Goal: Task Accomplishment & Management: Manage account settings

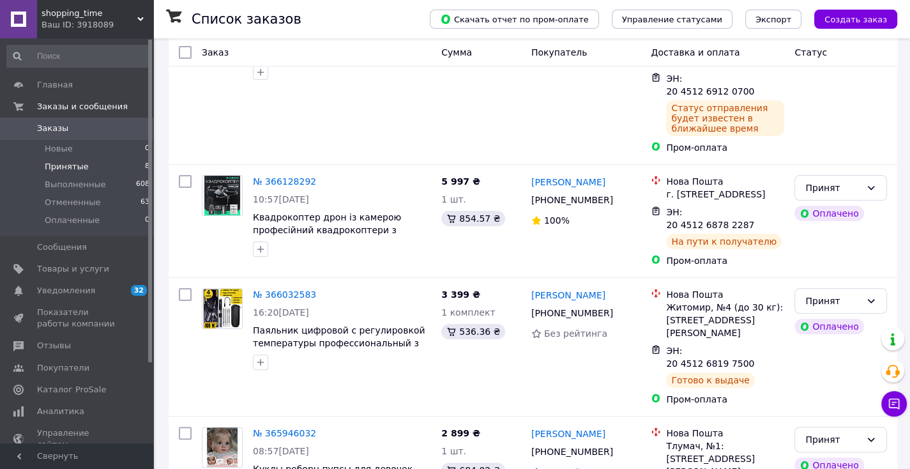
scroll to position [255, 0]
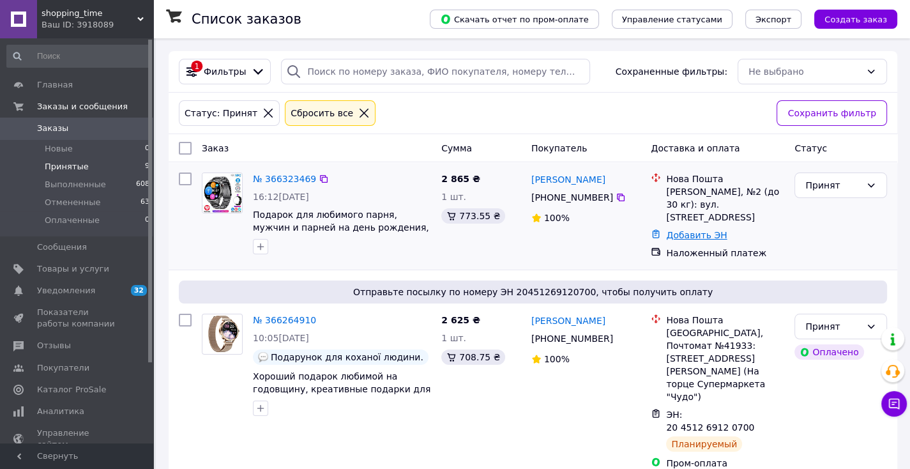
click at [704, 230] on link "Добавить ЭН" at bounding box center [696, 235] width 61 height 10
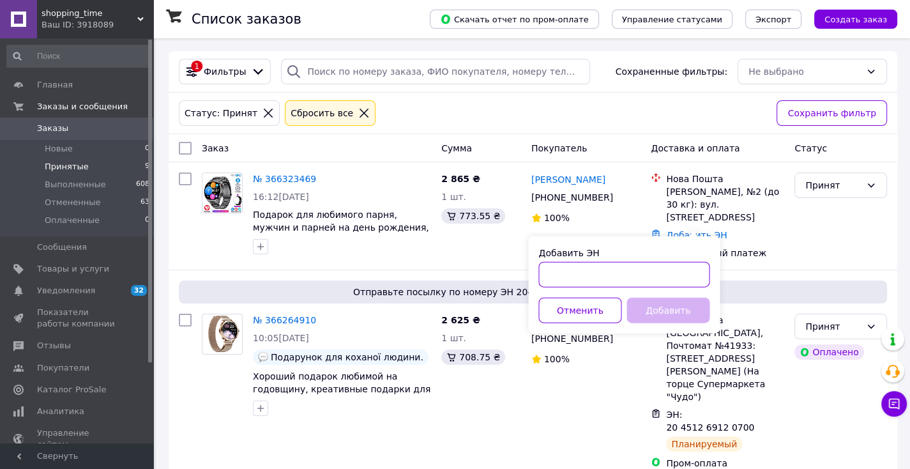
click at [633, 266] on input "Добавить ЭН" at bounding box center [623, 275] width 171 height 26
paste input "59001474770775"
type input "59001474770775"
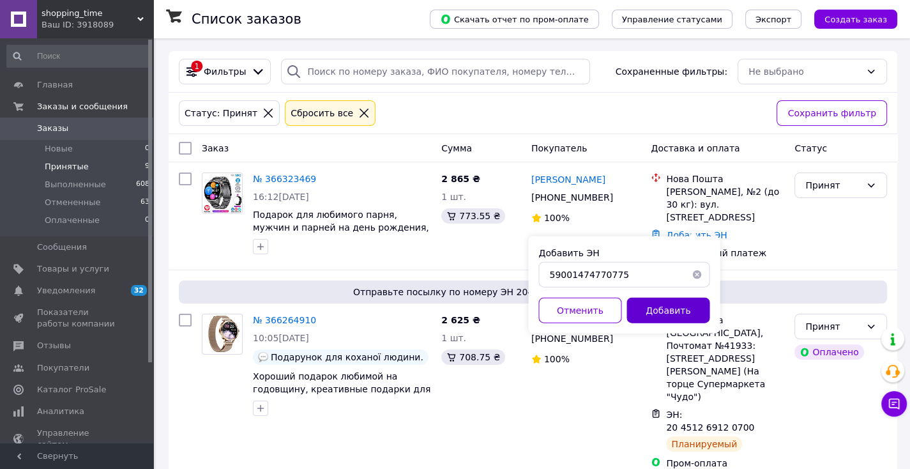
click at [658, 308] on button "Добавить" at bounding box center [667, 311] width 83 height 26
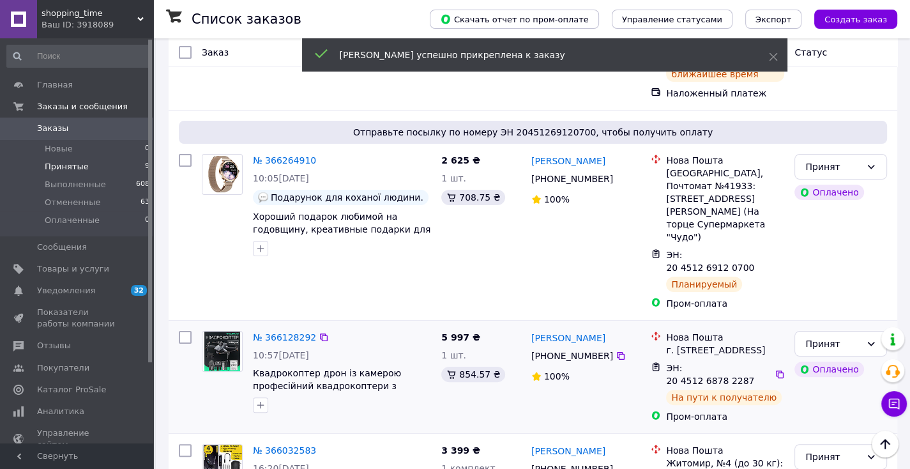
scroll to position [128, 0]
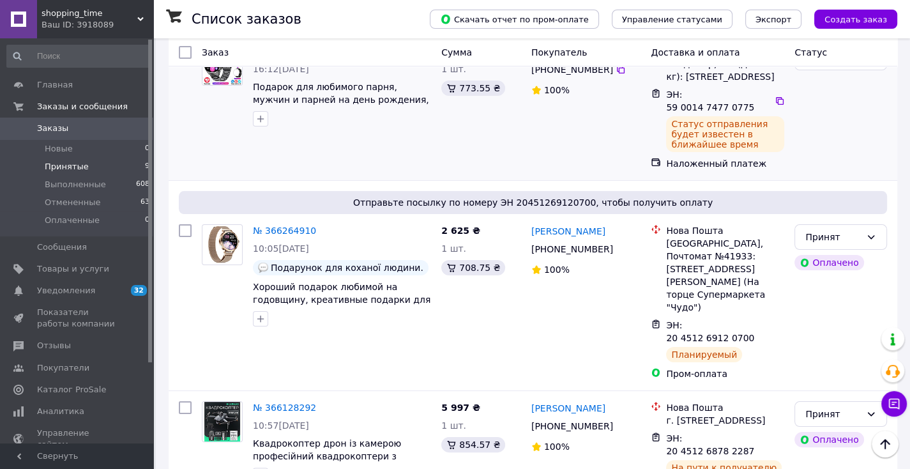
click at [227, 140] on div "№ 366323469 16:12, 12.10.2025 Подарок для любимого парня, мужчин и парней на де…" at bounding box center [316, 107] width 239 height 135
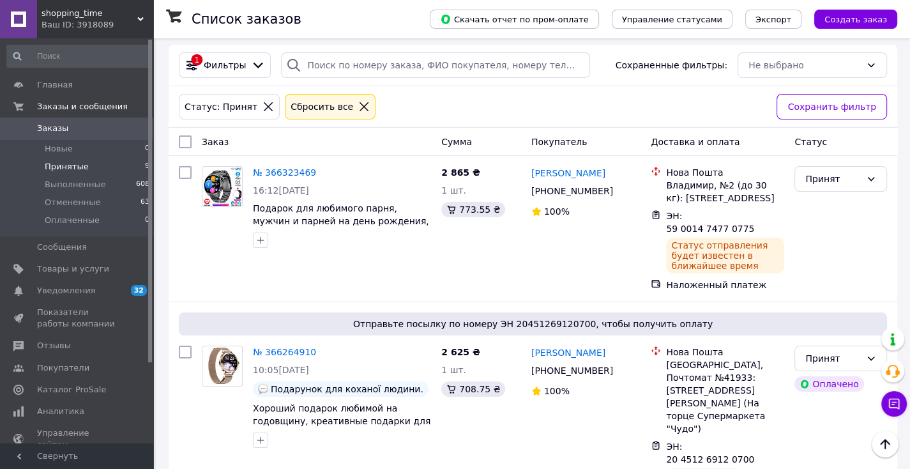
scroll to position [0, 0]
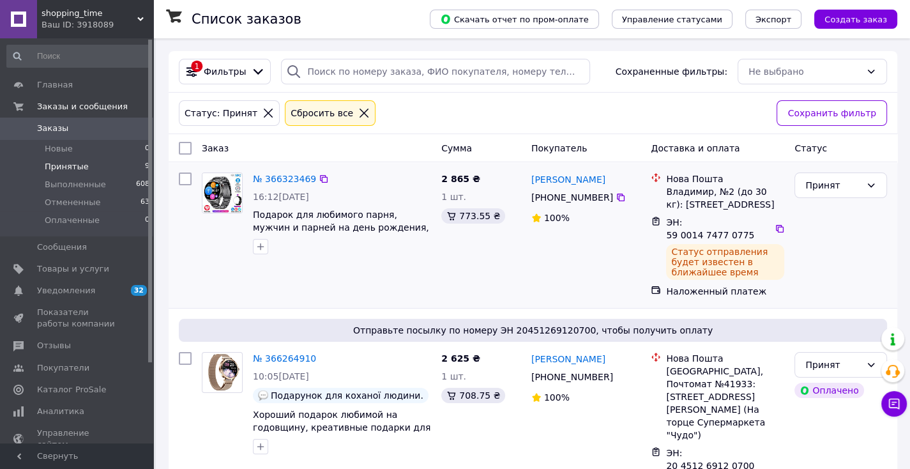
drag, startPoint x: 600, startPoint y: 169, endPoint x: 577, endPoint y: 169, distance: 23.0
click at [577, 169] on div "Світлана Перепелюк +380 66 861 22 20 100%" at bounding box center [586, 234] width 120 height 135
copy link "[PERSON_NAME]"
click at [215, 259] on div at bounding box center [222, 213] width 51 height 92
drag, startPoint x: 204, startPoint y: 237, endPoint x: 296, endPoint y: 255, distance: 93.2
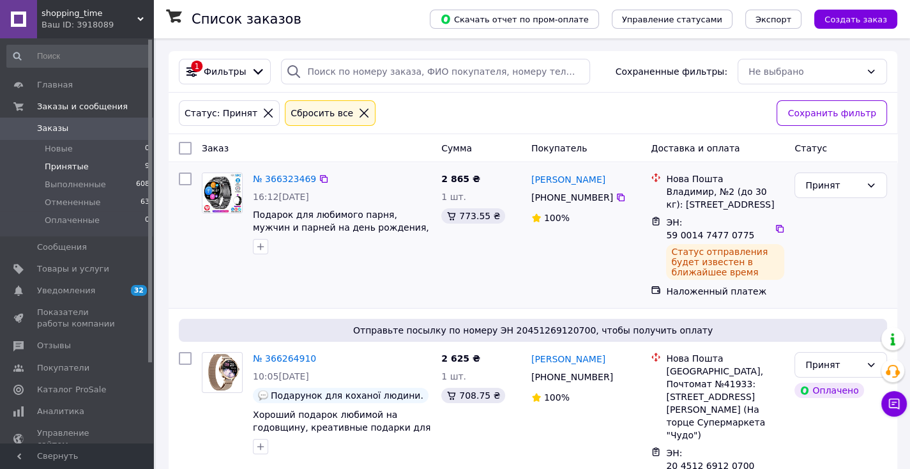
click at [205, 238] on div at bounding box center [222, 213] width 51 height 92
click at [208, 265] on div "№ 366323469 16:12, 12.10.2025 Подарок для любимого парня, мужчин и парней на де…" at bounding box center [316, 234] width 239 height 135
click at [200, 257] on div at bounding box center [222, 213] width 51 height 92
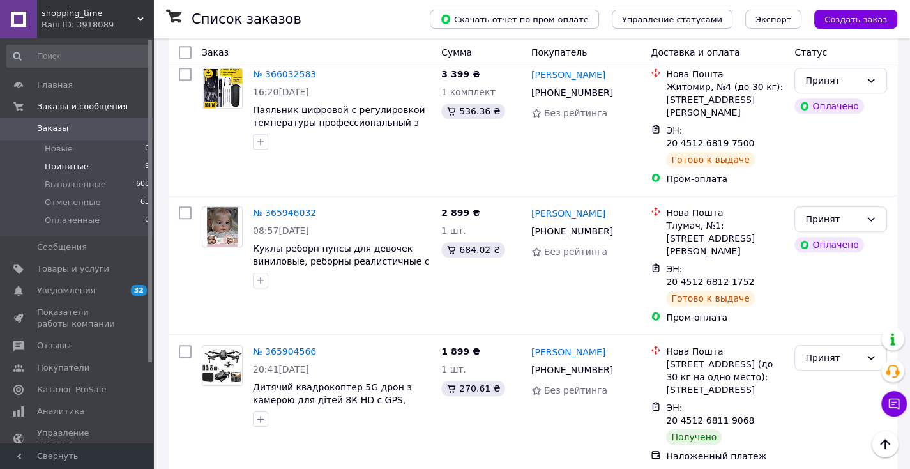
scroll to position [321, 0]
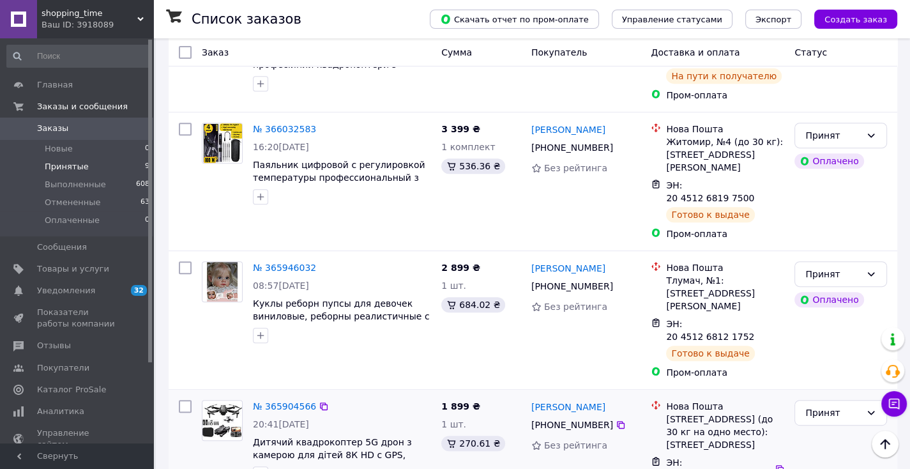
scroll to position [490, 0]
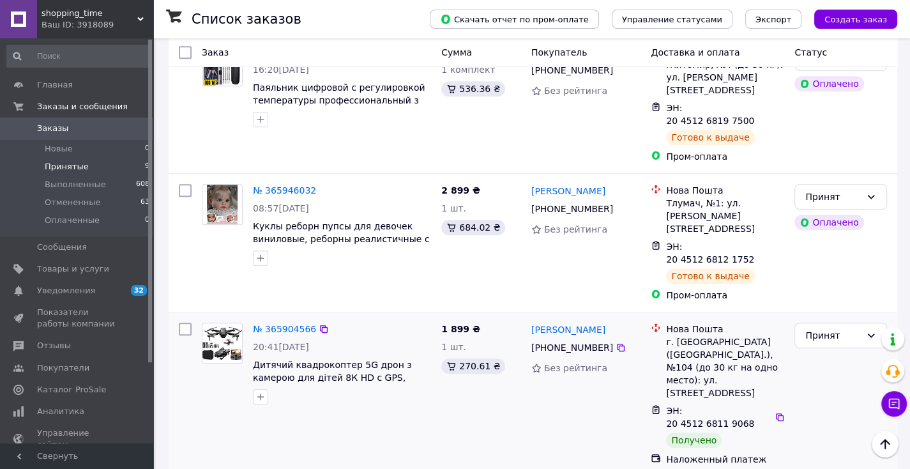
scroll to position [639, 0]
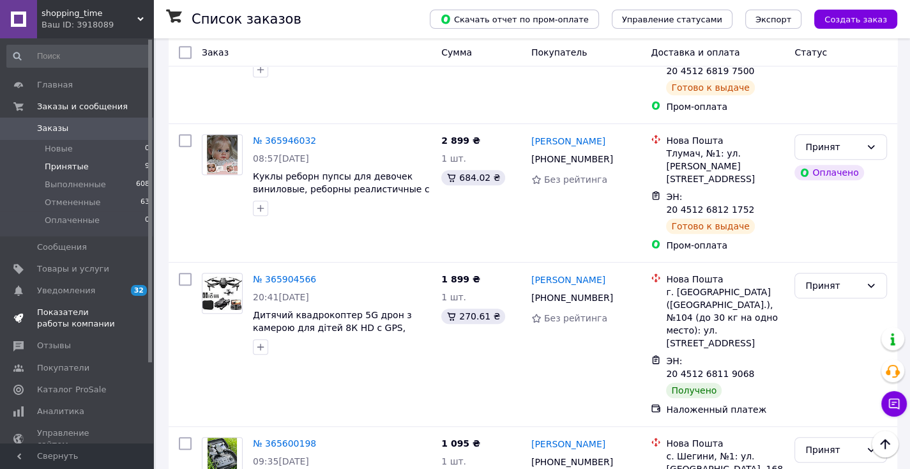
click at [98, 312] on span "Показатели работы компании" at bounding box center [77, 317] width 81 height 23
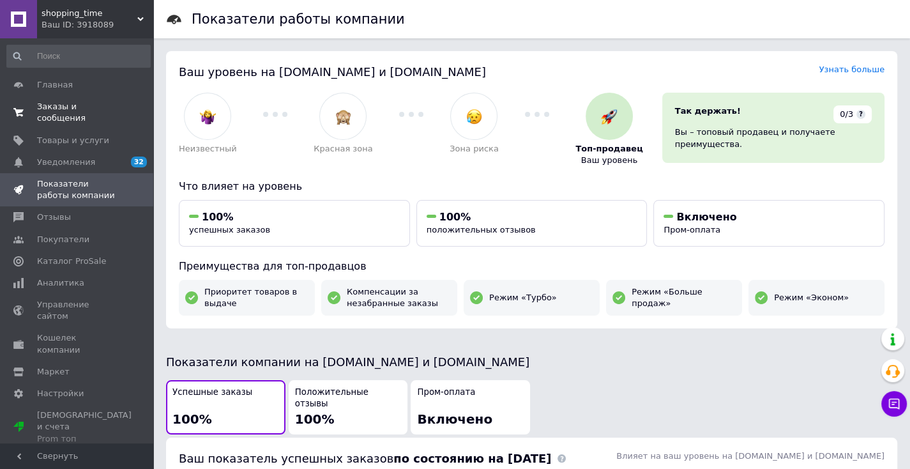
click at [87, 103] on span "Заказы и сообщения" at bounding box center [77, 112] width 81 height 23
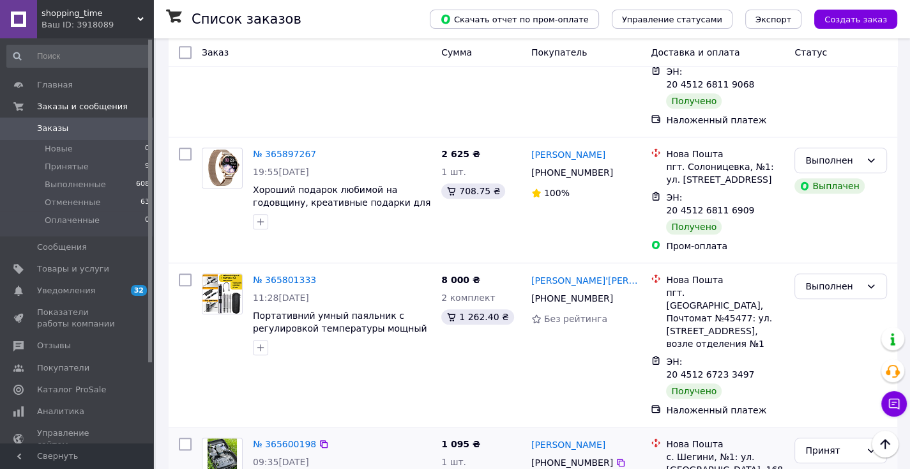
scroll to position [894, 0]
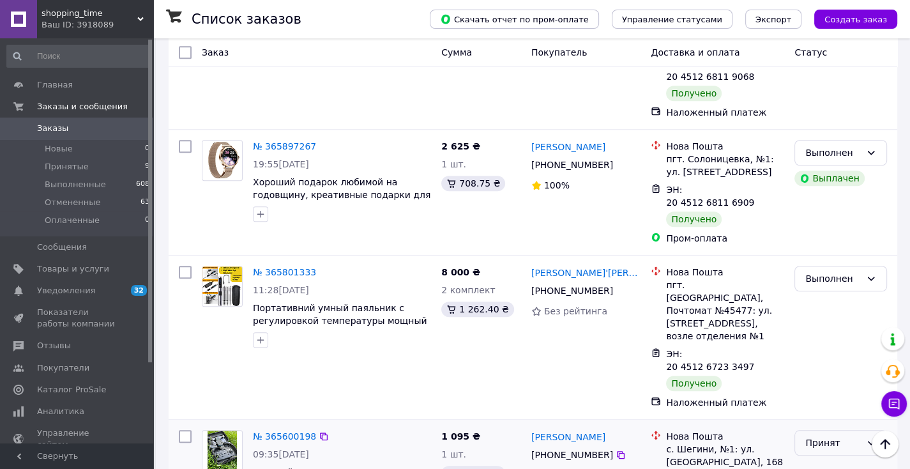
click at [817, 435] on div "Принят" at bounding box center [833, 442] width 56 height 14
click at [817, 290] on li "Выполнен" at bounding box center [840, 293] width 91 height 23
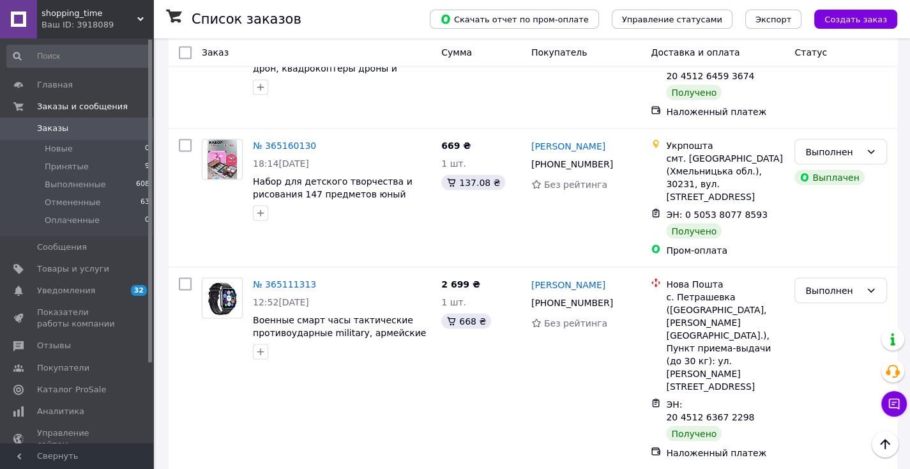
scroll to position [2245, 0]
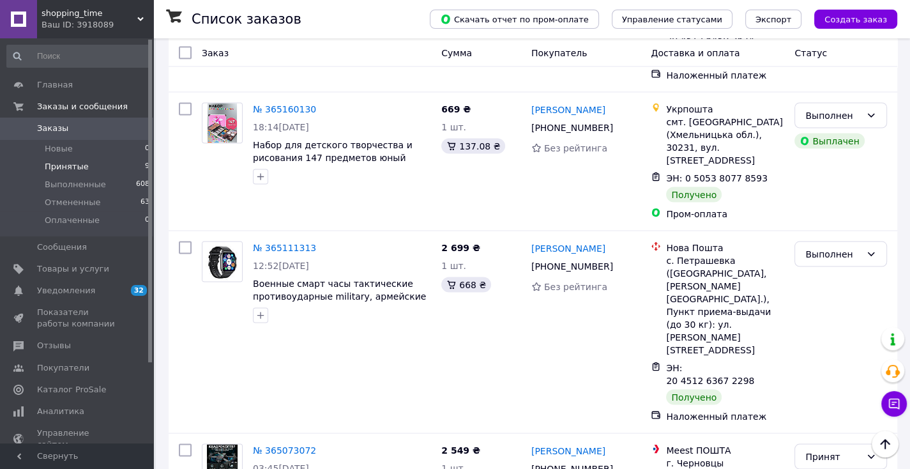
click at [96, 165] on li "Принятые 9" at bounding box center [78, 167] width 157 height 18
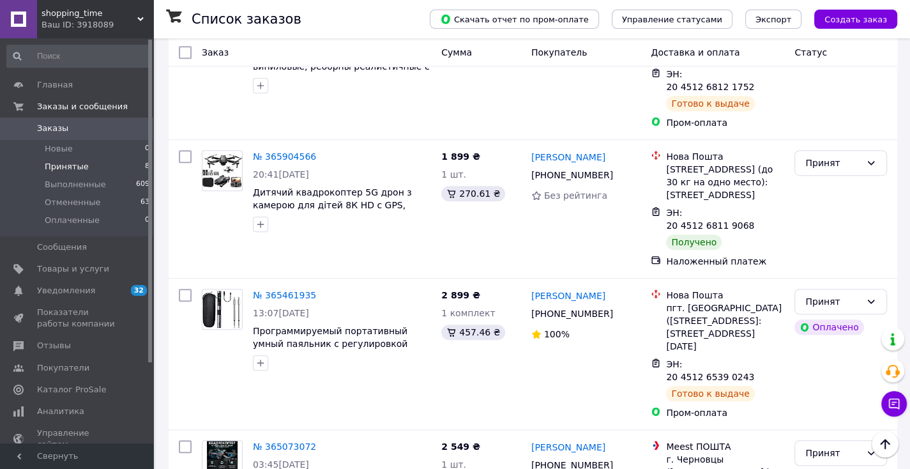
scroll to position [760, 0]
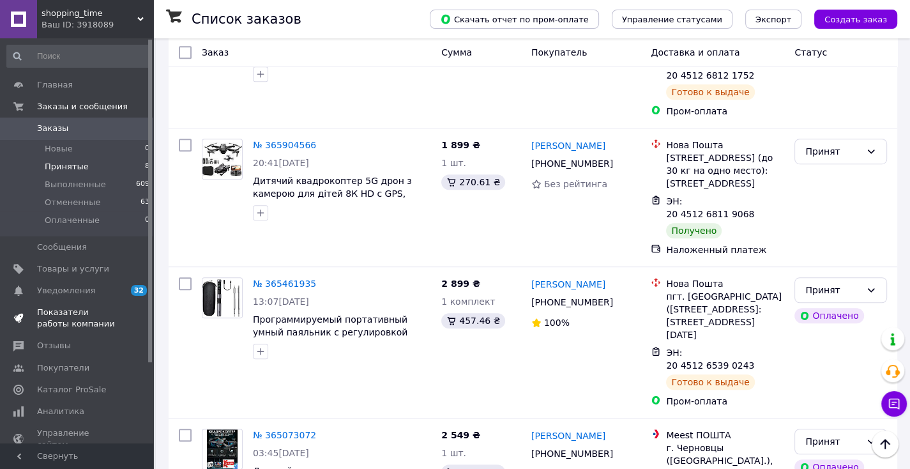
click at [85, 305] on link "Показатели работы компании" at bounding box center [78, 317] width 157 height 33
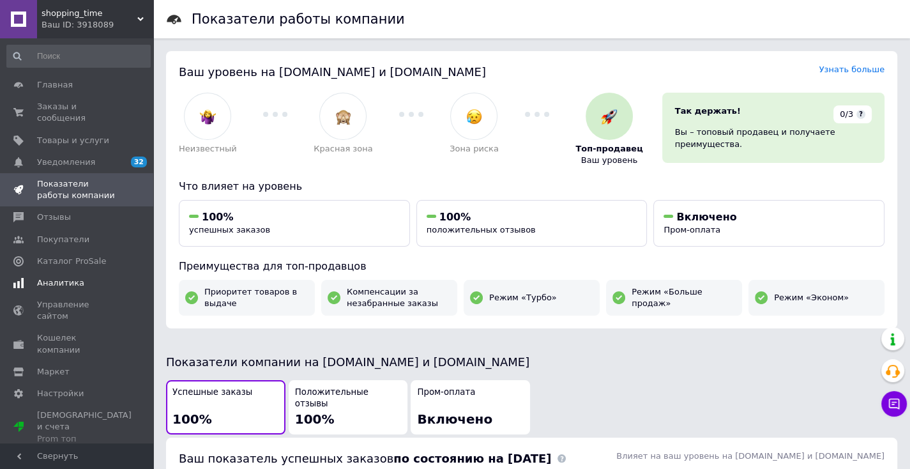
click at [68, 277] on span "Аналитика" at bounding box center [60, 282] width 47 height 11
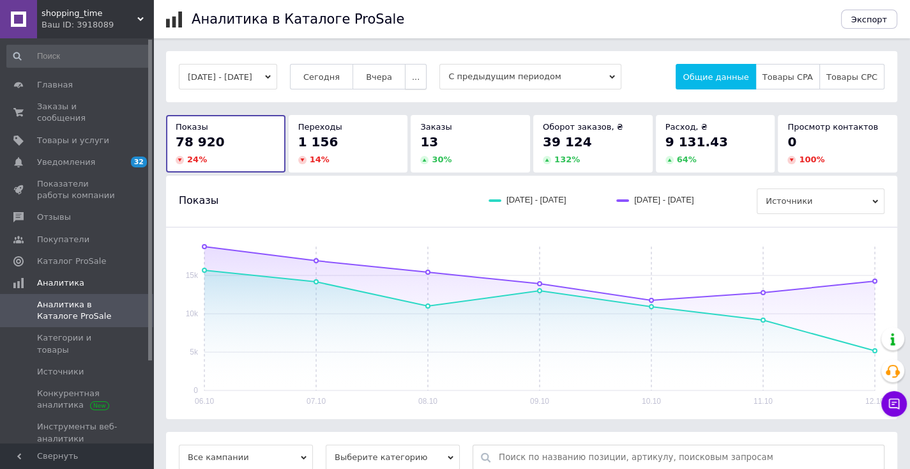
click at [421, 79] on button "..." at bounding box center [416, 77] width 22 height 26
click at [427, 170] on button "60 дней" at bounding box center [388, 176] width 75 height 26
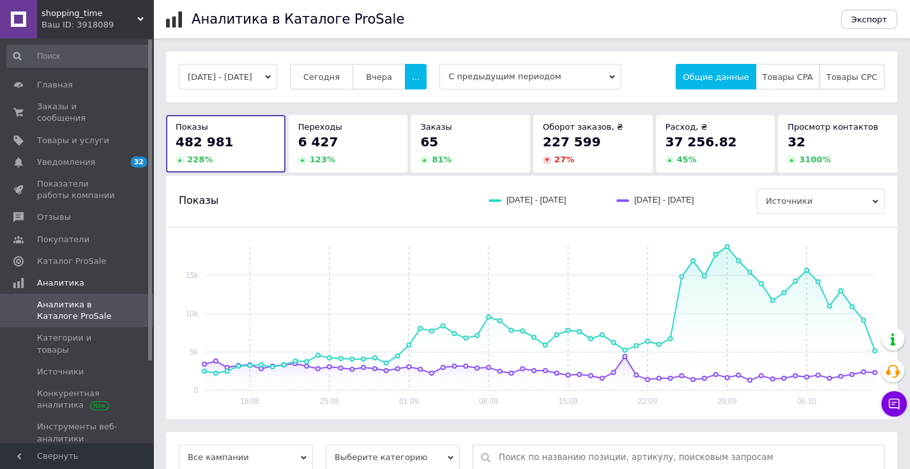
click at [451, 149] on div "65" at bounding box center [470, 142] width 100 height 18
